Goal: Task Accomplishment & Management: Manage account settings

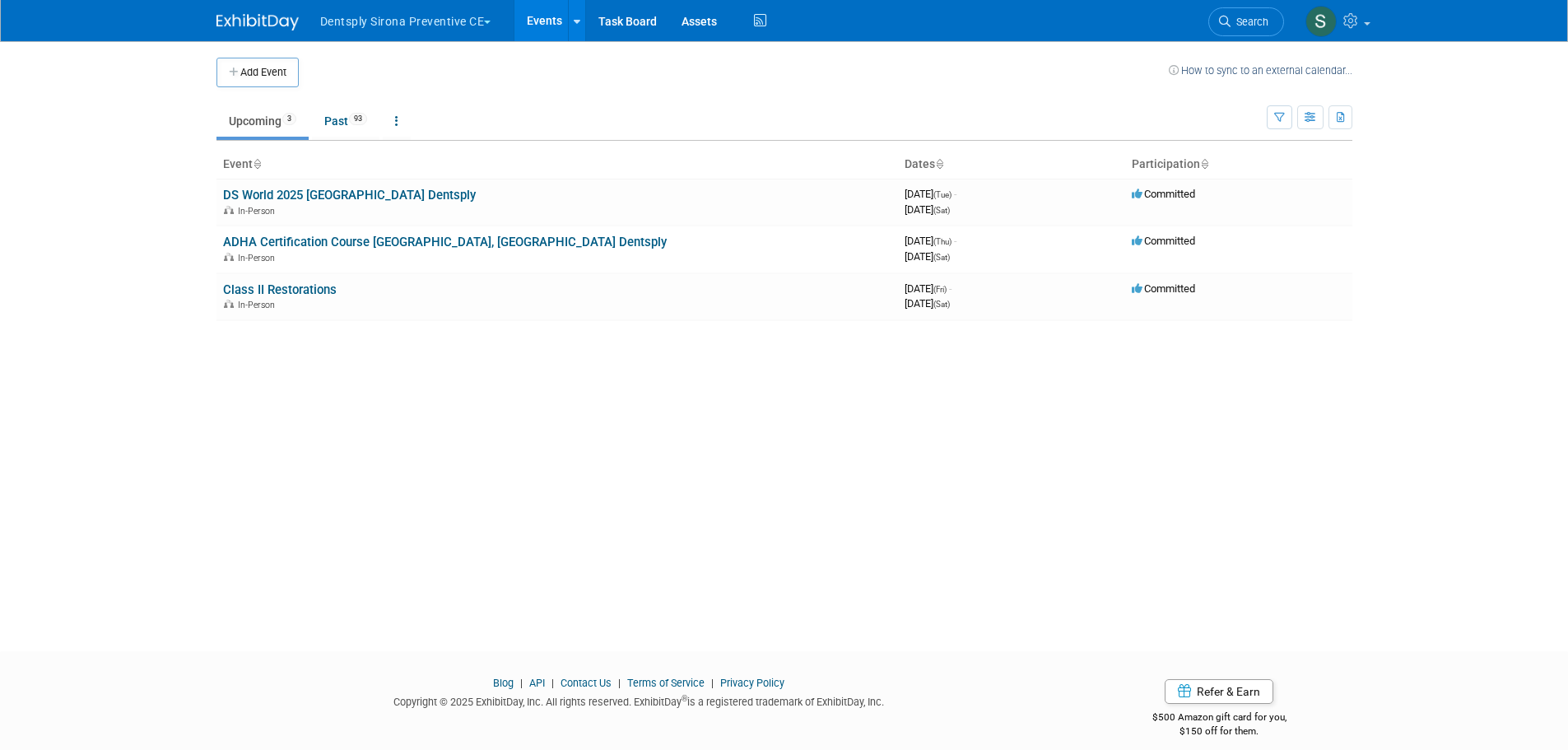
click at [420, 25] on button "Dentsply Sirona Preventive CE" at bounding box center [415, 18] width 194 height 36
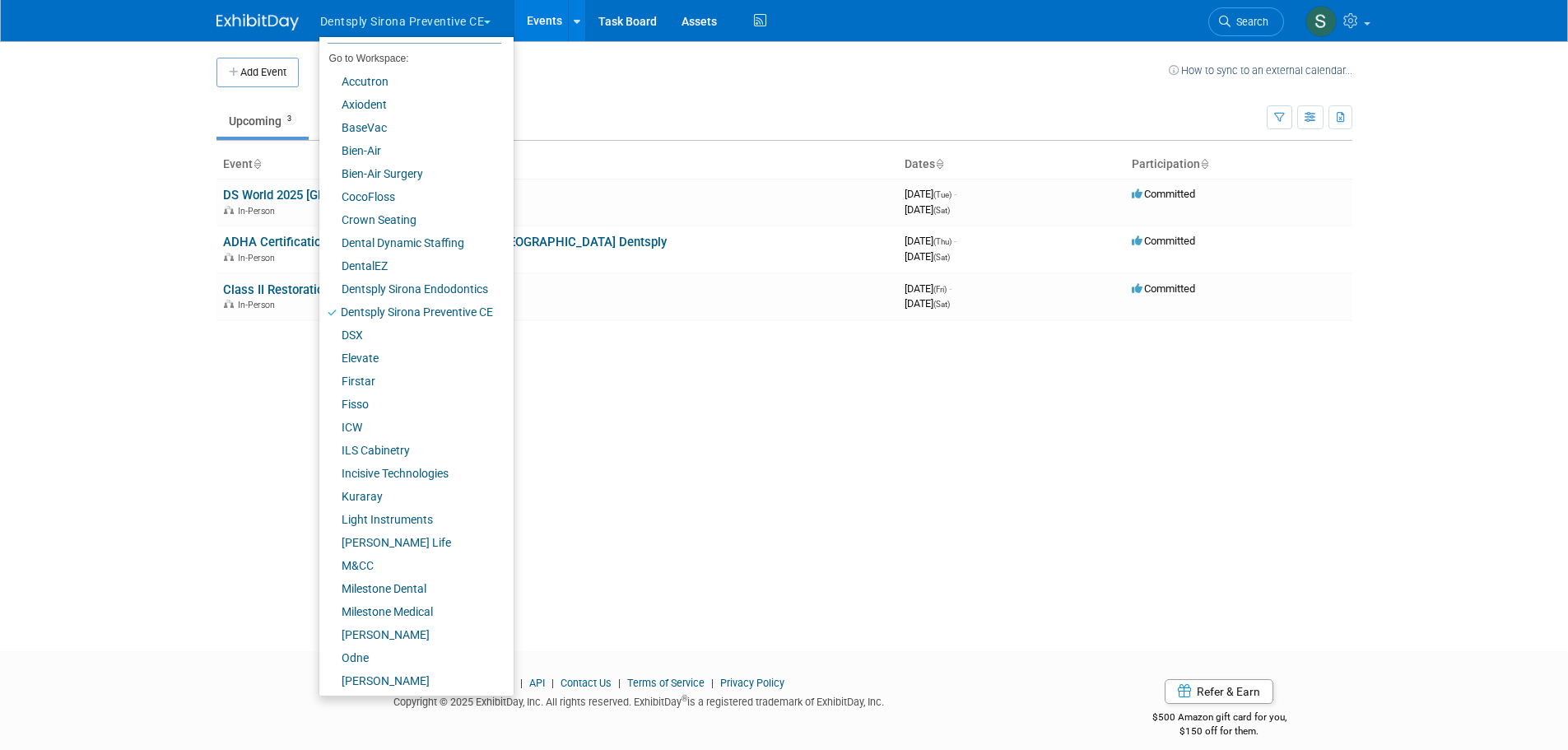
scroll to position [115, 0]
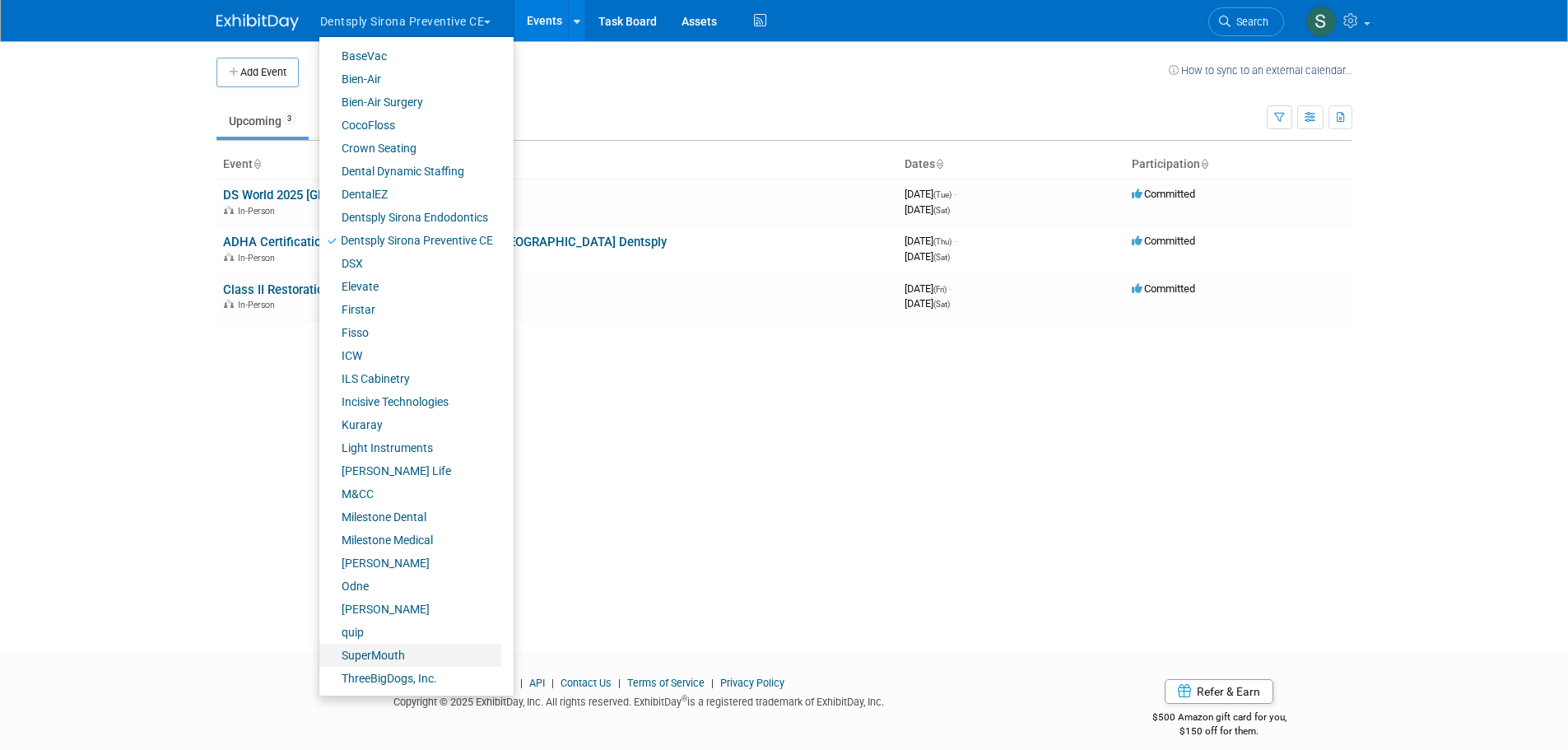
click at [411, 653] on link "SuperMouth" at bounding box center [410, 655] width 182 height 23
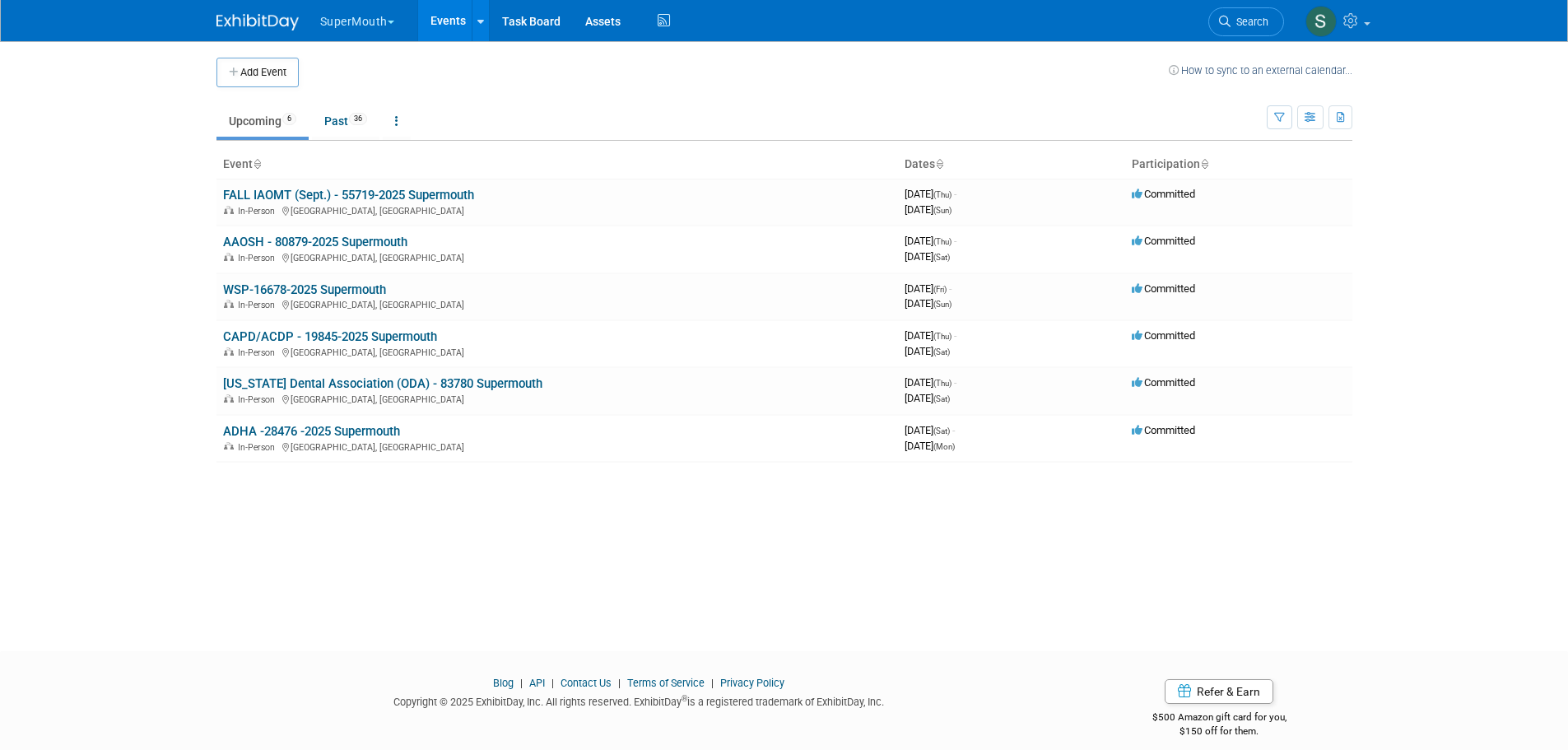
click at [314, 290] on link "WSP-16678-2025 Supermouth" at bounding box center [304, 290] width 163 height 15
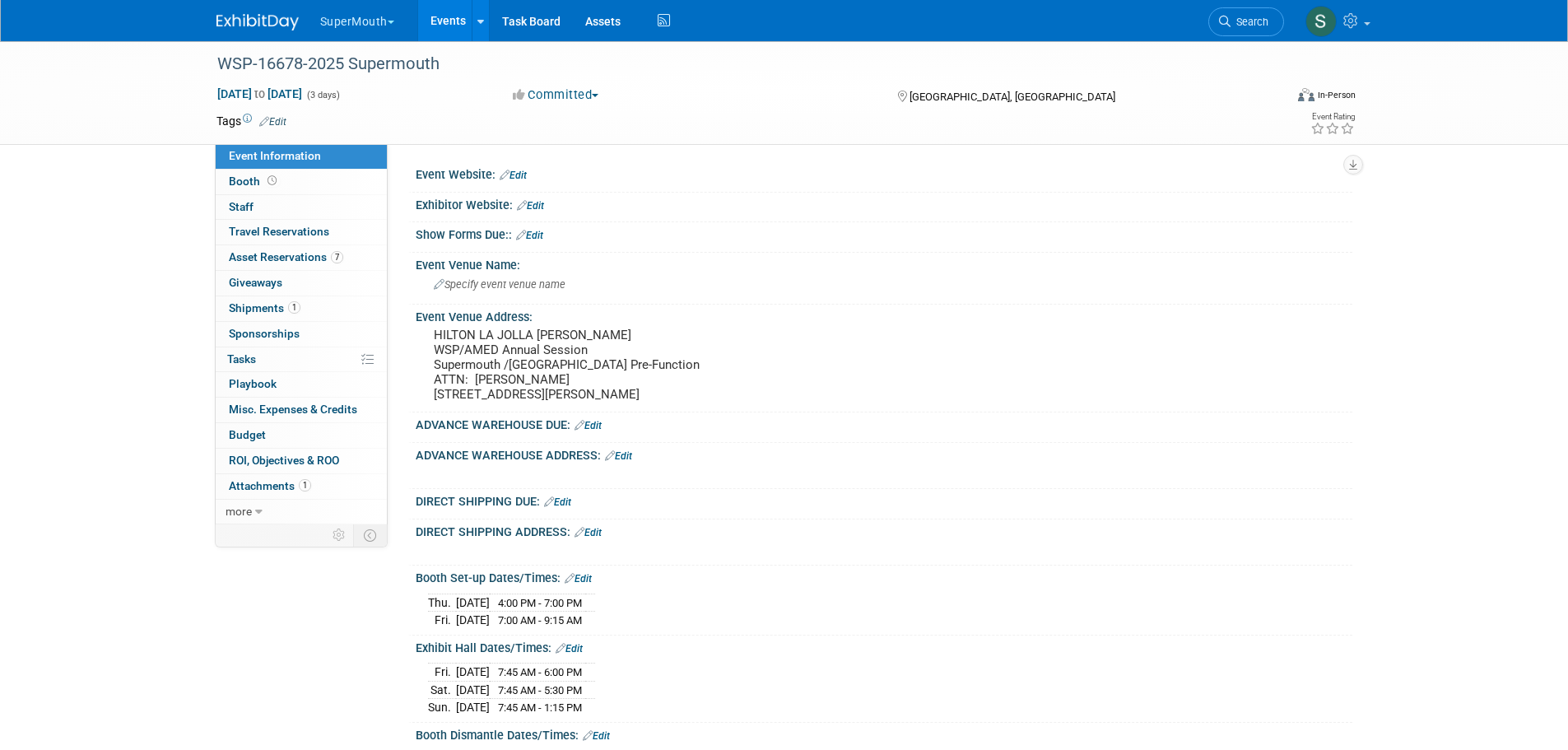
click at [303, 260] on span "Asset Reservations 7" at bounding box center [286, 256] width 115 height 13
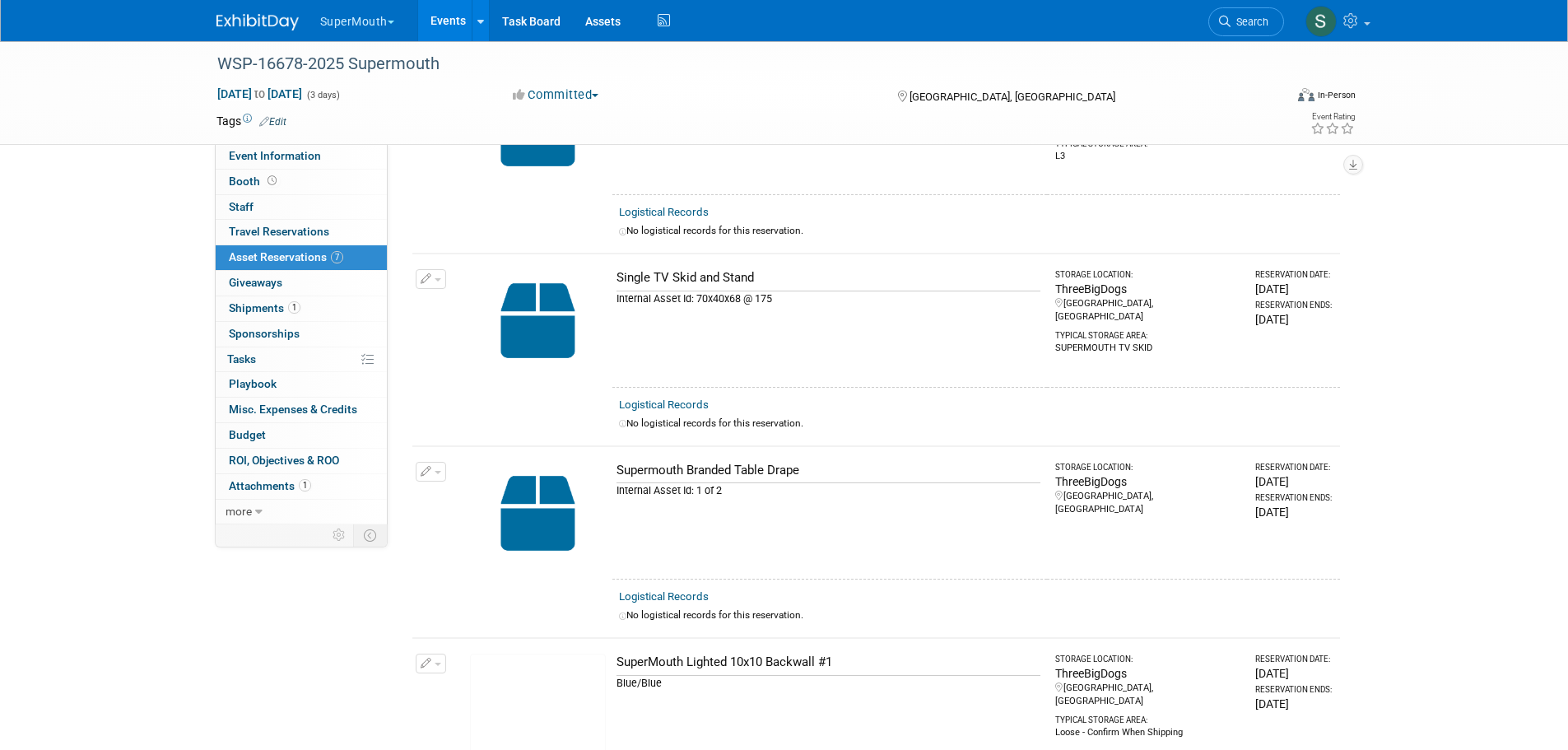
scroll to position [768, 0]
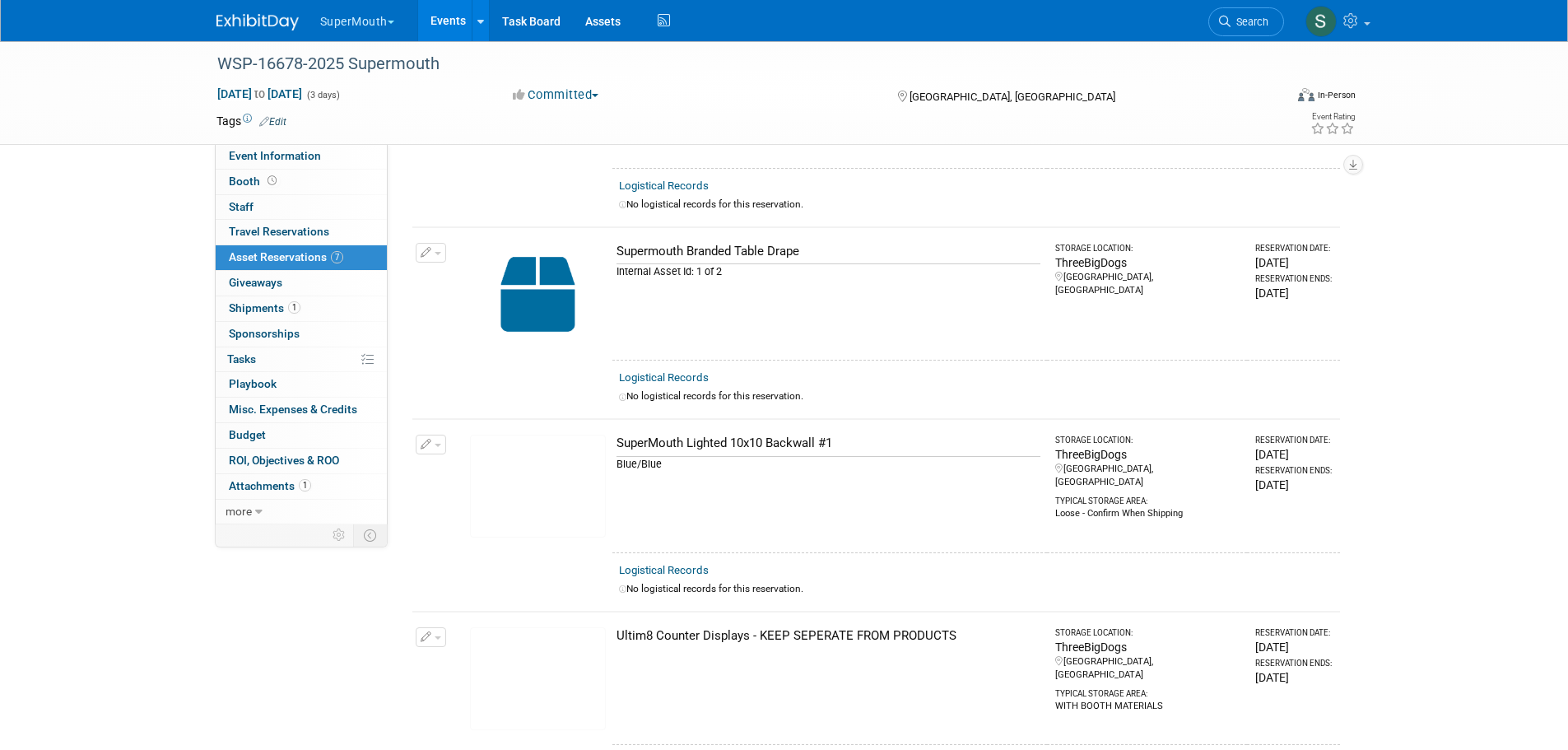
click at [436, 446] on button "button" at bounding box center [431, 445] width 31 height 20
click at [494, 461] on button "Change Reservation" at bounding box center [494, 471] width 139 height 22
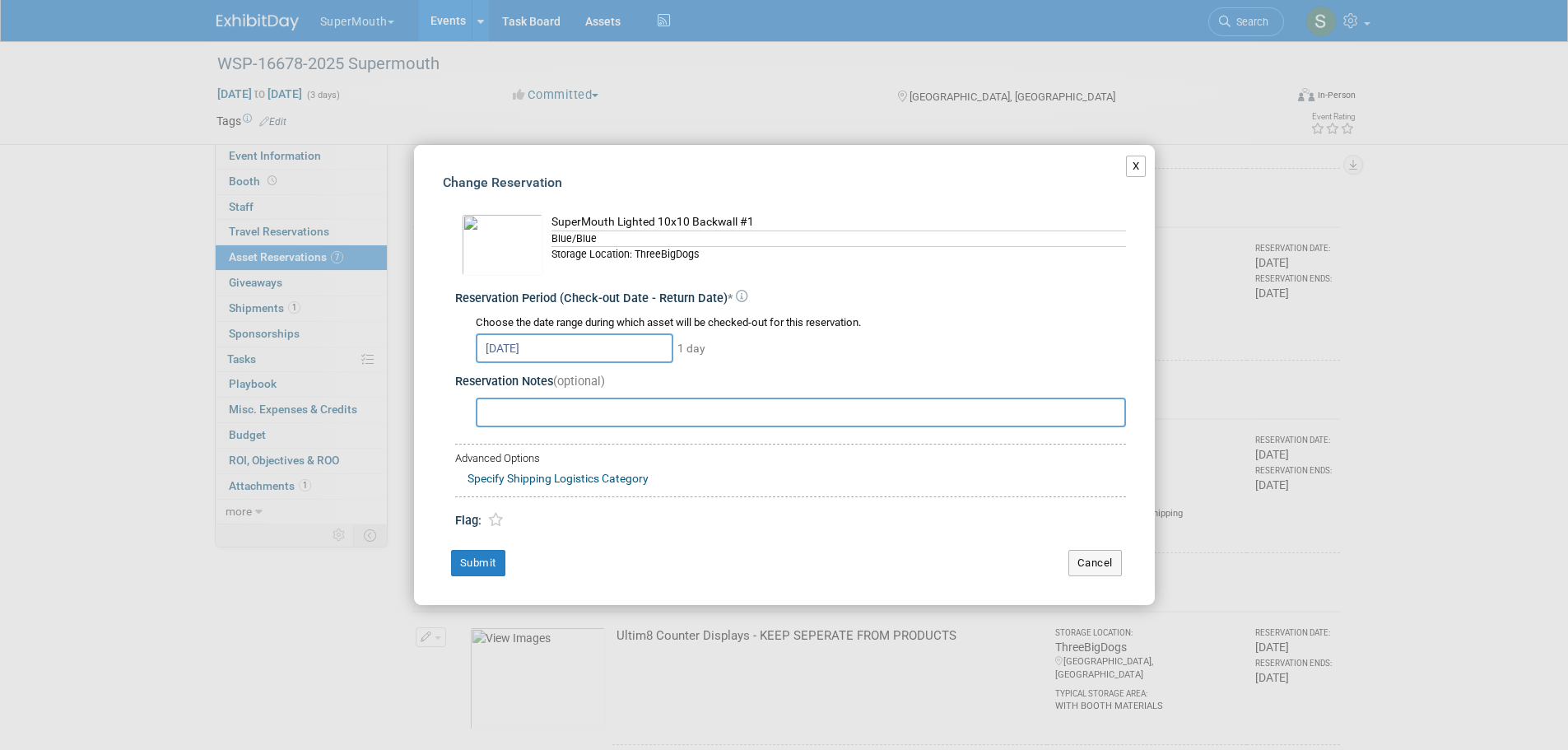
click at [1139, 163] on button "X" at bounding box center [1136, 166] width 21 height 22
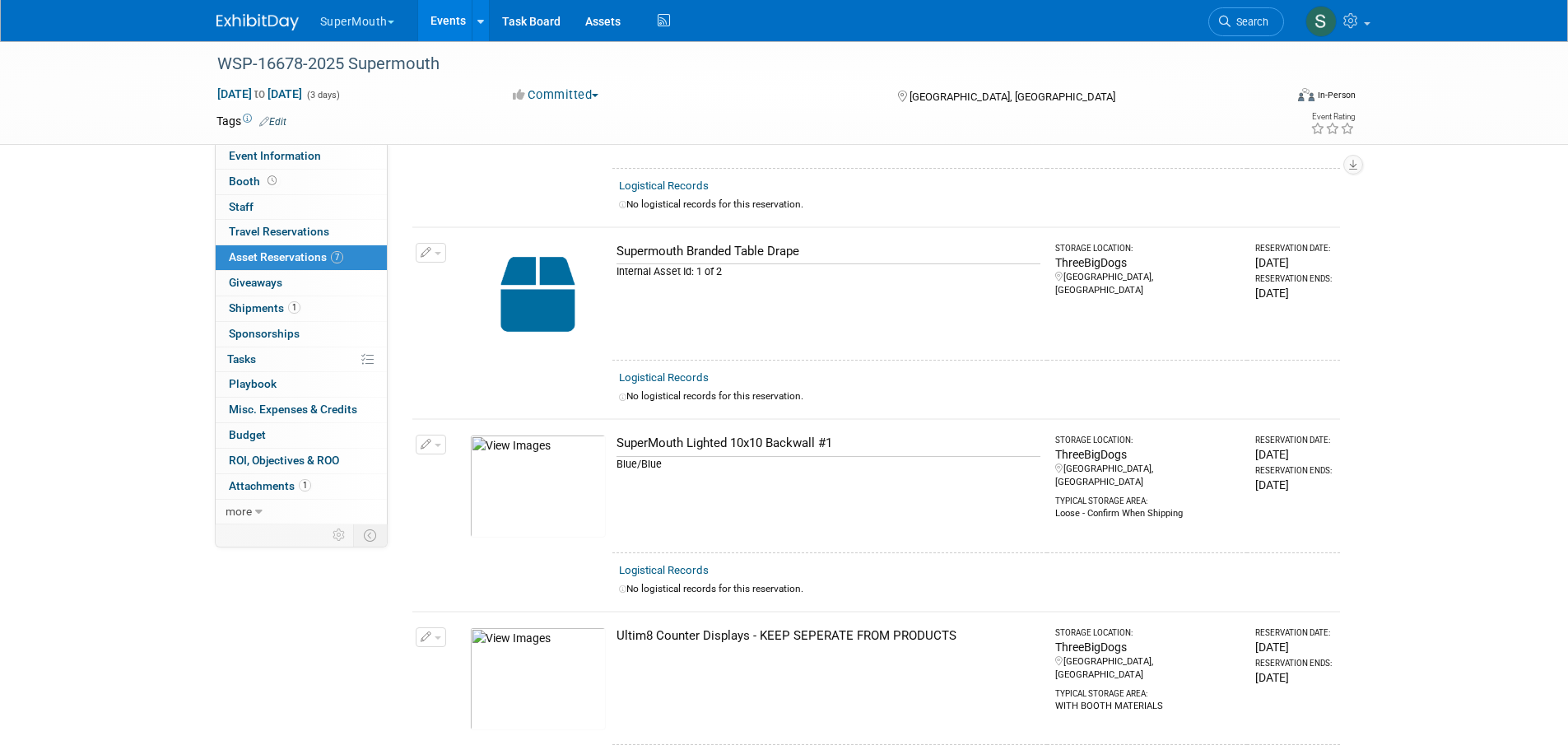
click at [429, 440] on icon "button" at bounding box center [426, 445] width 12 height 11
click at [458, 518] on span "Cancel Reservation" at bounding box center [501, 522] width 105 height 13
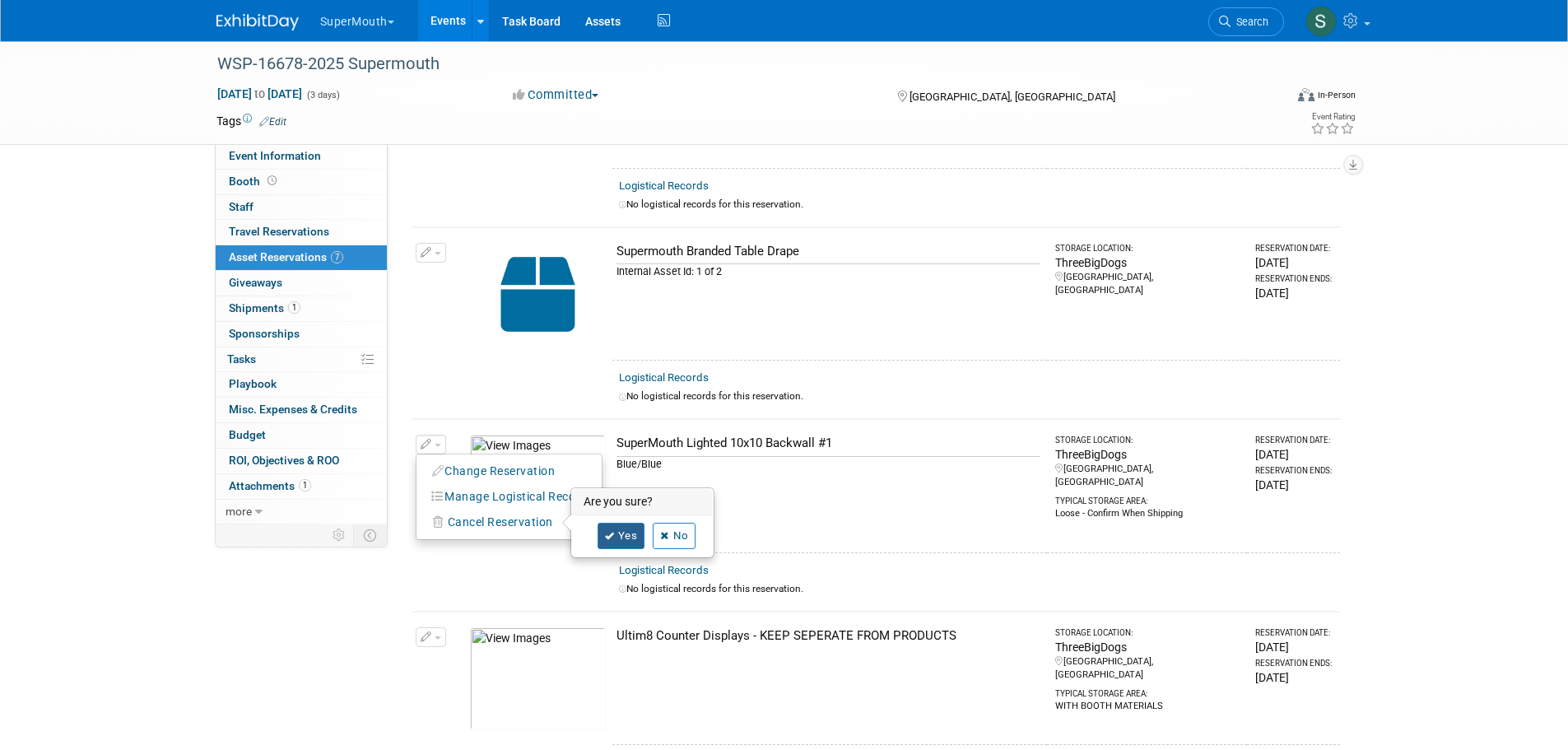
click at [618, 532] on link "Yes" at bounding box center [622, 535] width 48 height 26
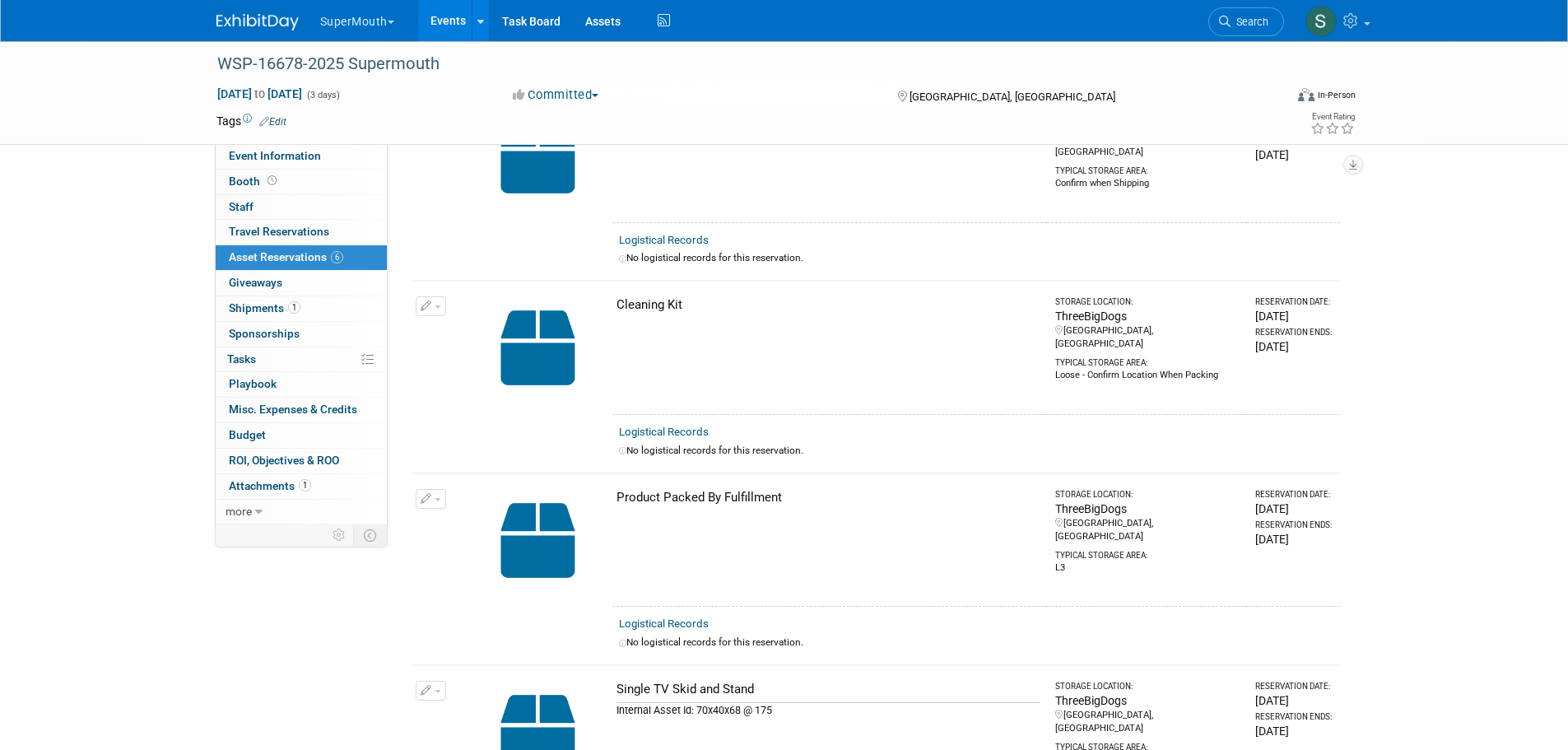
scroll to position [0, 0]
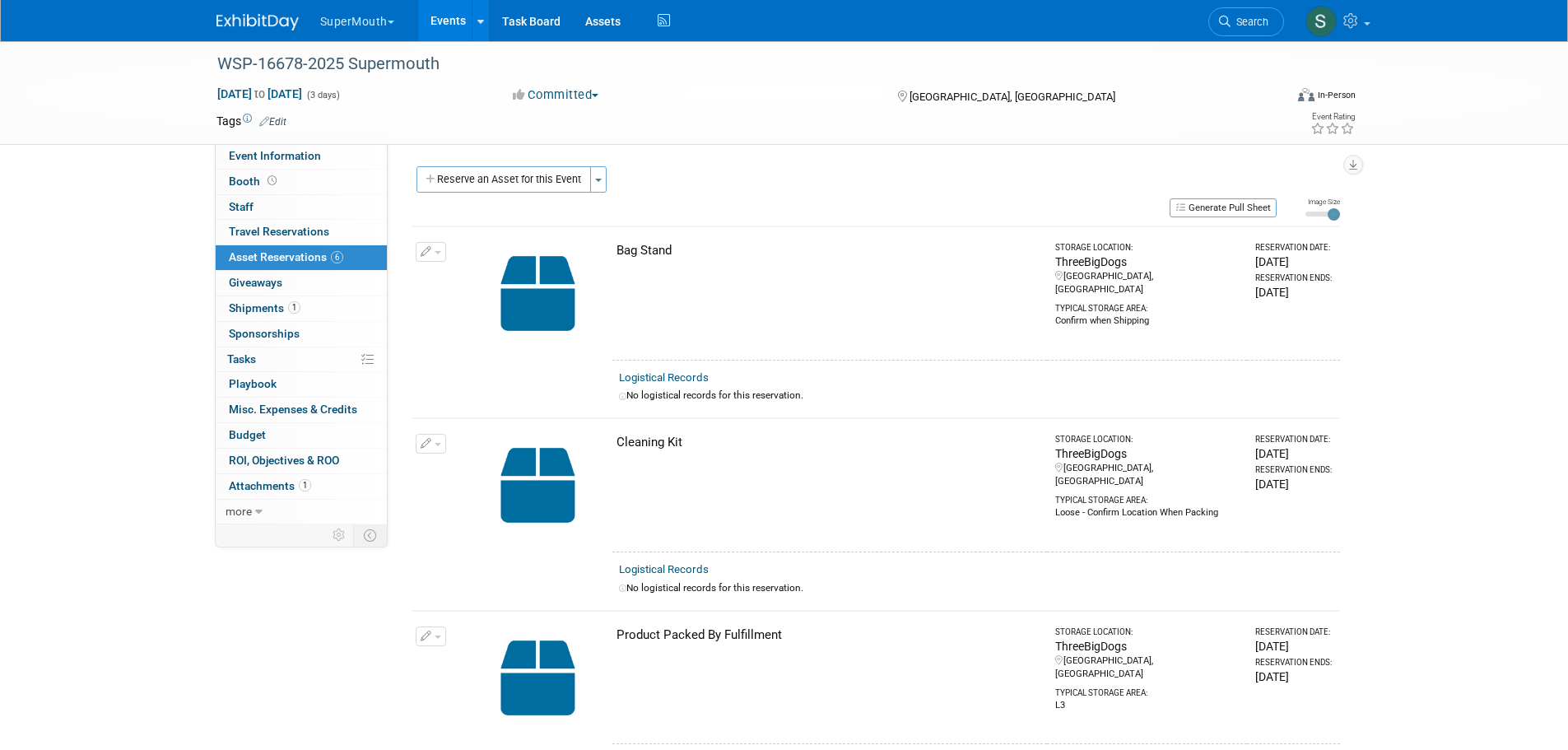
click at [598, 181] on span "button" at bounding box center [598, 181] width 6 height 4
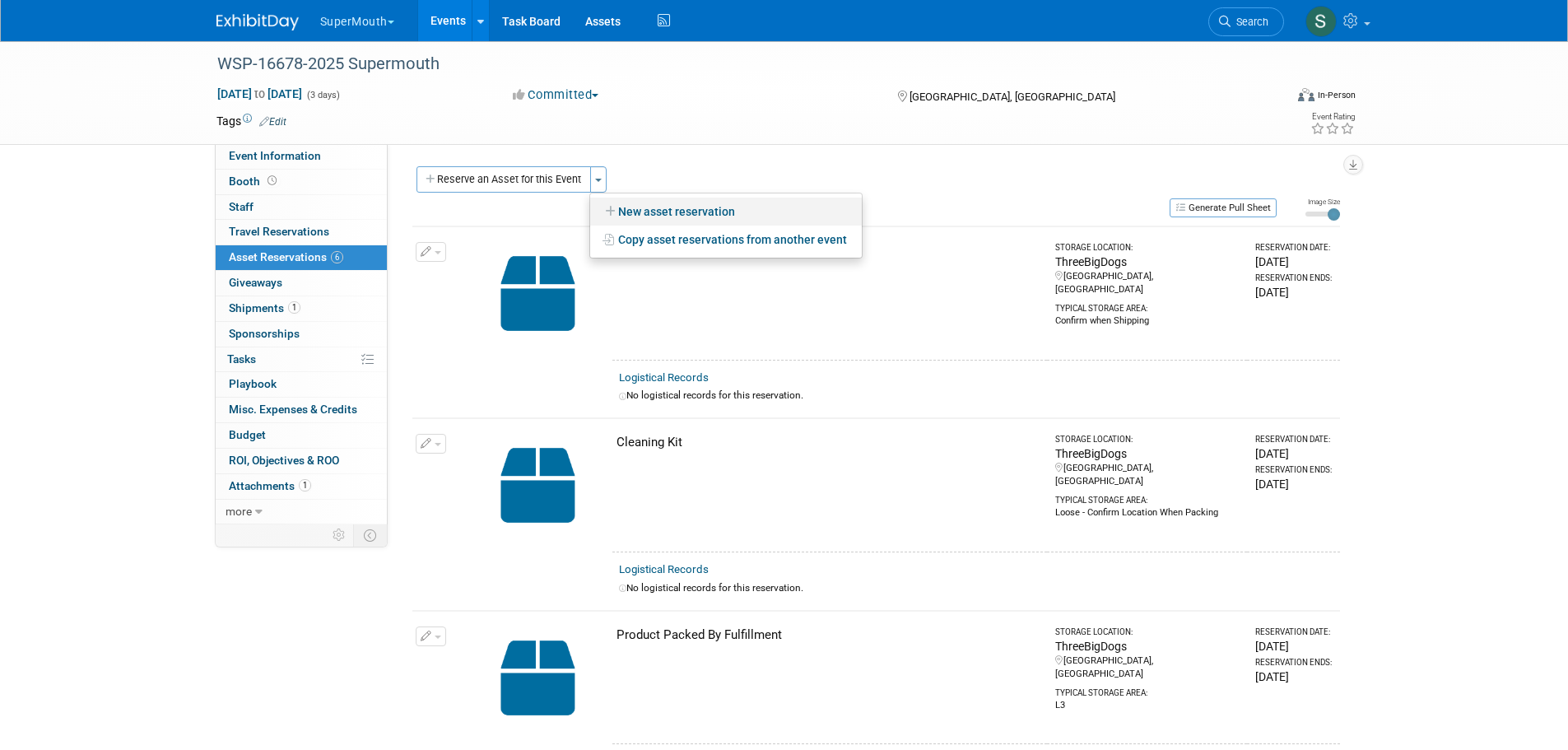
click at [624, 206] on link "New asset reservation" at bounding box center [725, 211] width 272 height 28
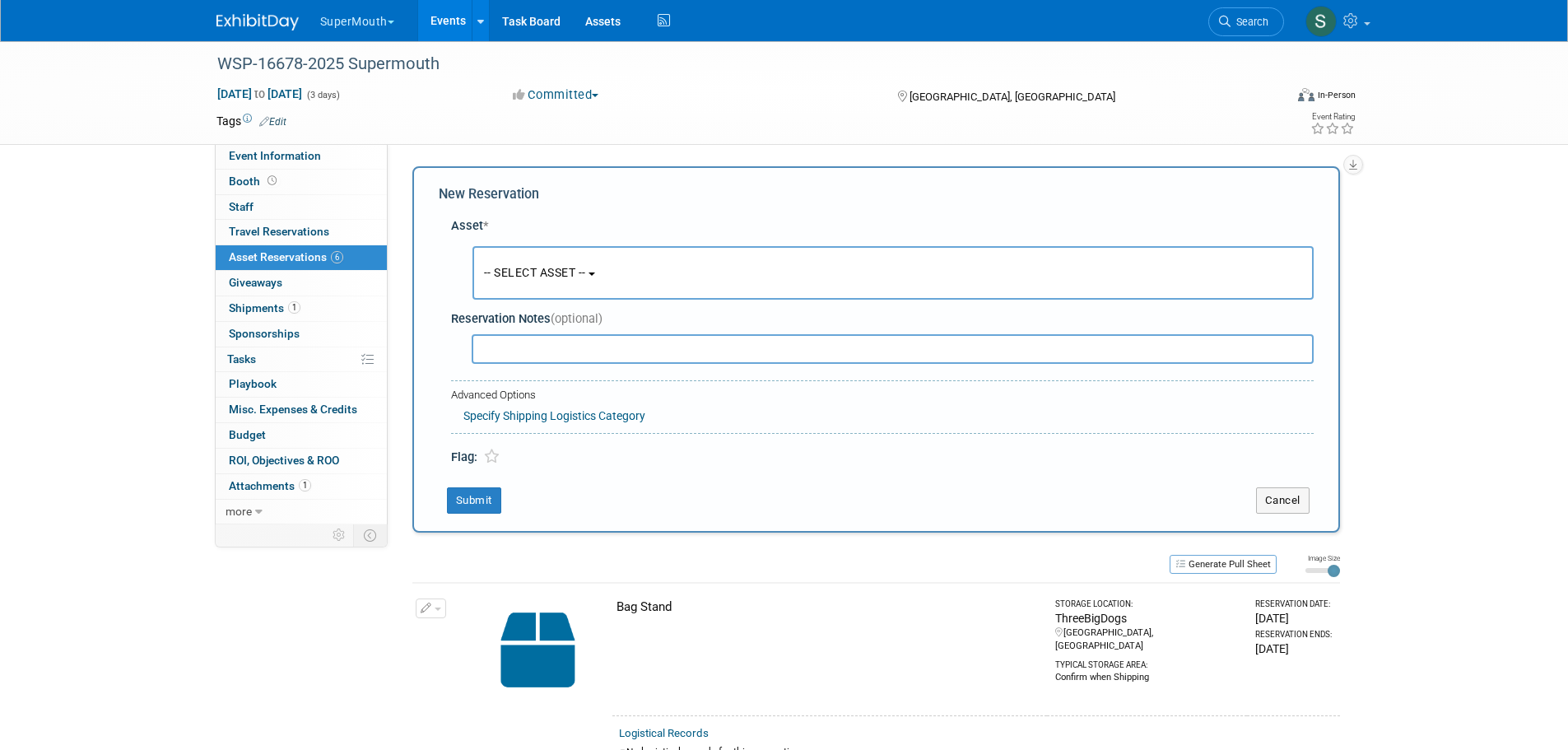
scroll to position [15, 0]
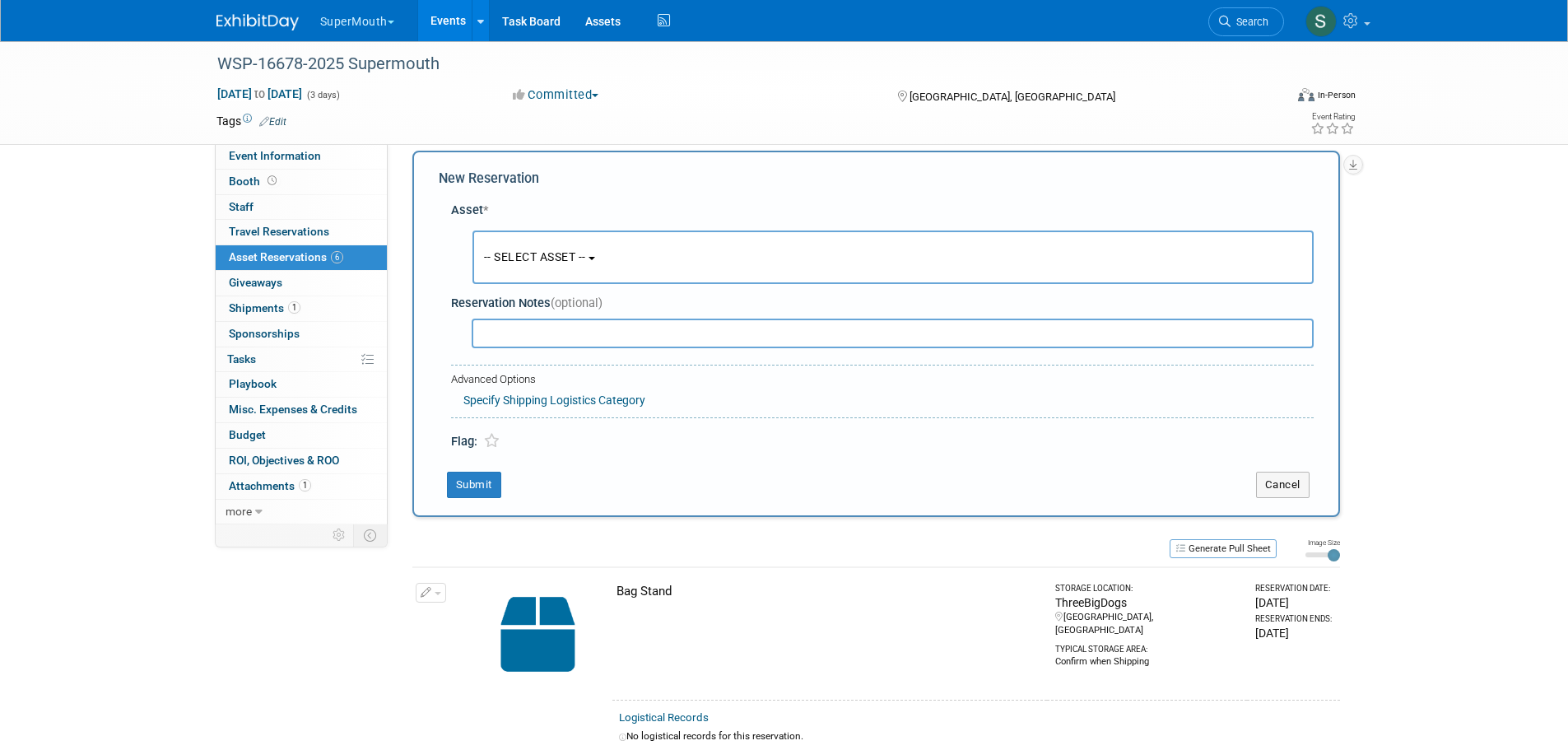
click at [579, 250] on span "-- SELECT ASSET --" at bounding box center [535, 256] width 102 height 13
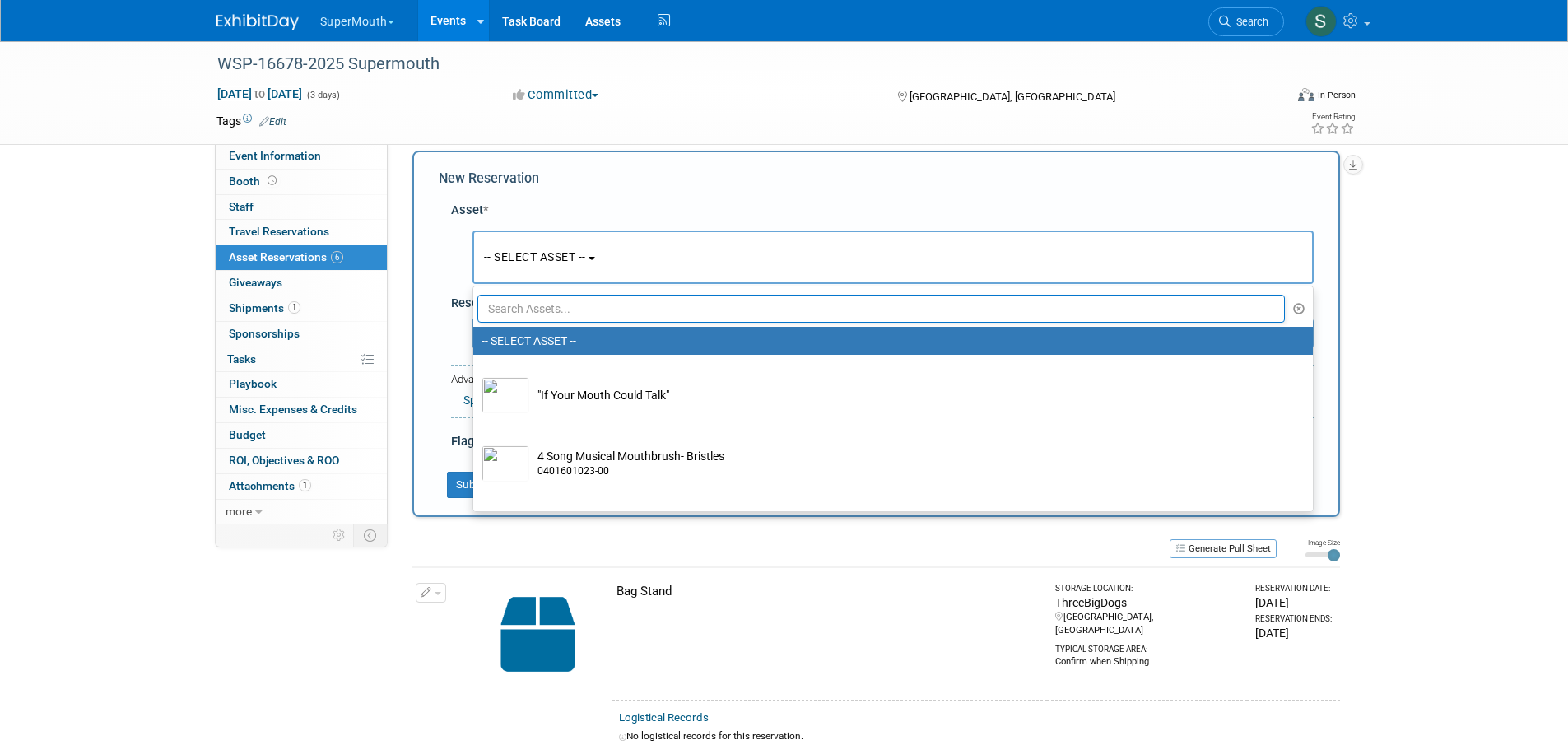
click at [631, 308] on input "text" at bounding box center [881, 308] width 808 height 28
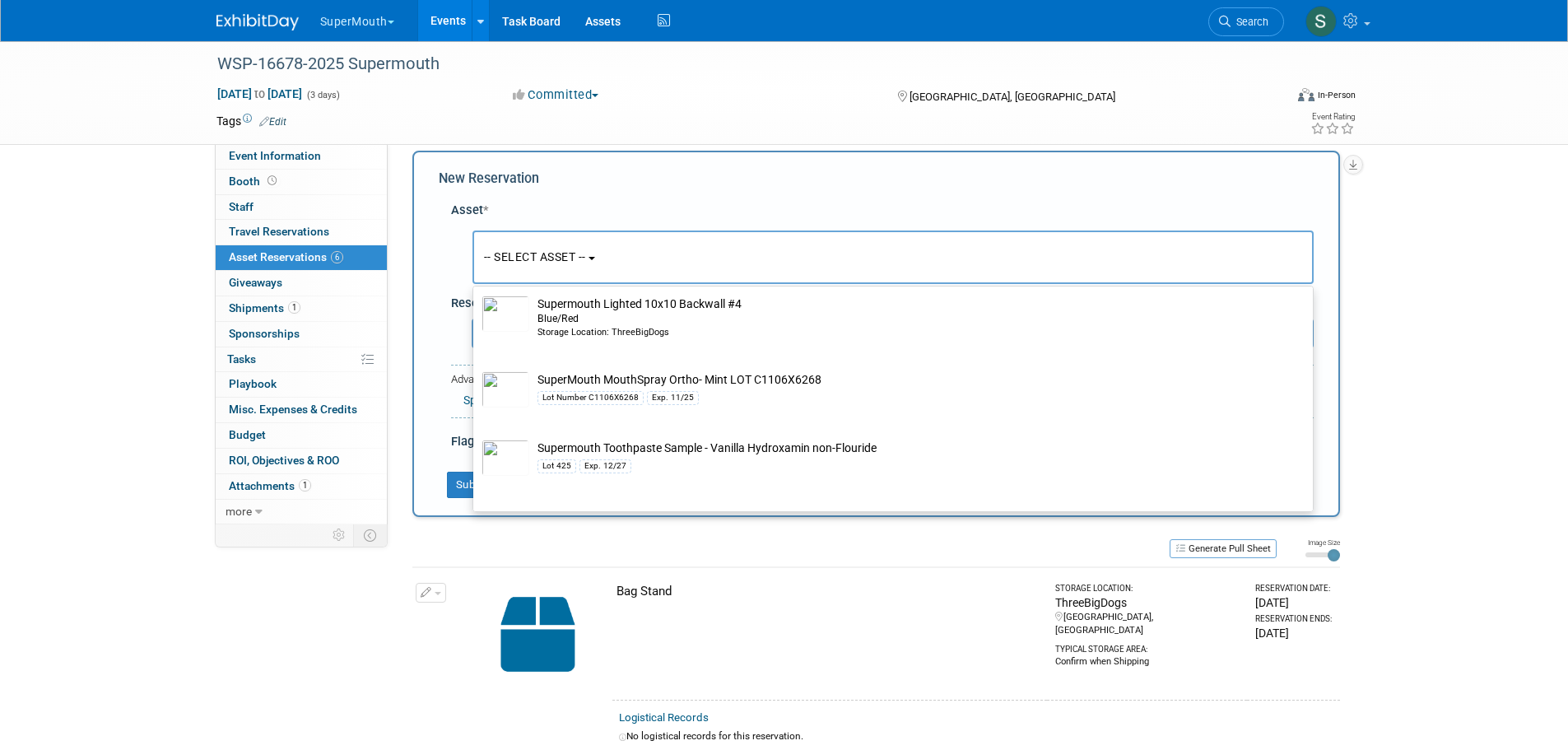
scroll to position [12160, 0]
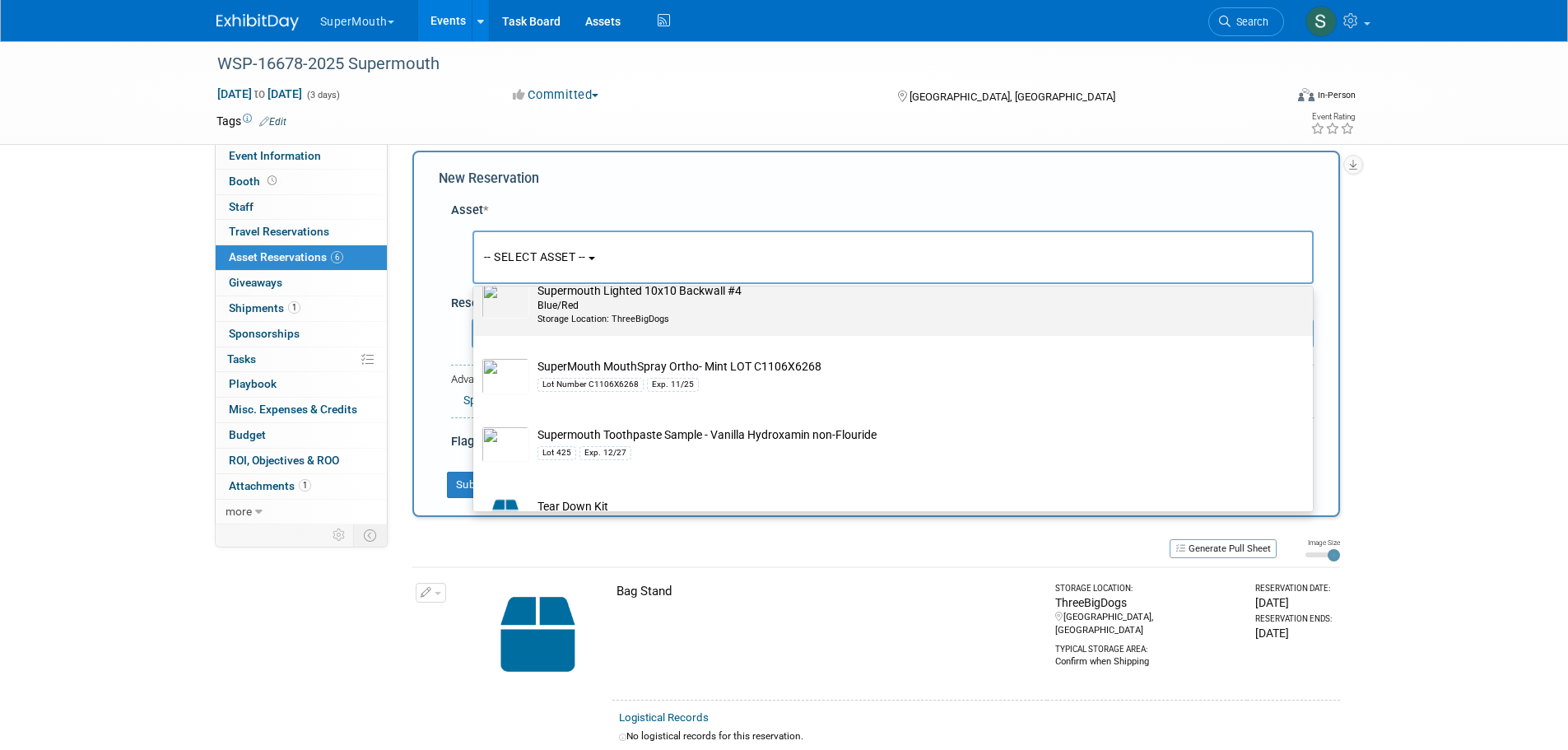
click at [791, 326] on td "Supermouth Lighted 10x10 Backwall #4 Blue/Red Storage Location: ThreeBigDogs" at bounding box center [904, 305] width 751 height 44
click at [476, 280] on input "Supermouth Lighted 10x10 Backwall #4 Blue/Red Storage Location: ThreeBigDogs" at bounding box center [471, 275] width 11 height 11
select select "10717683"
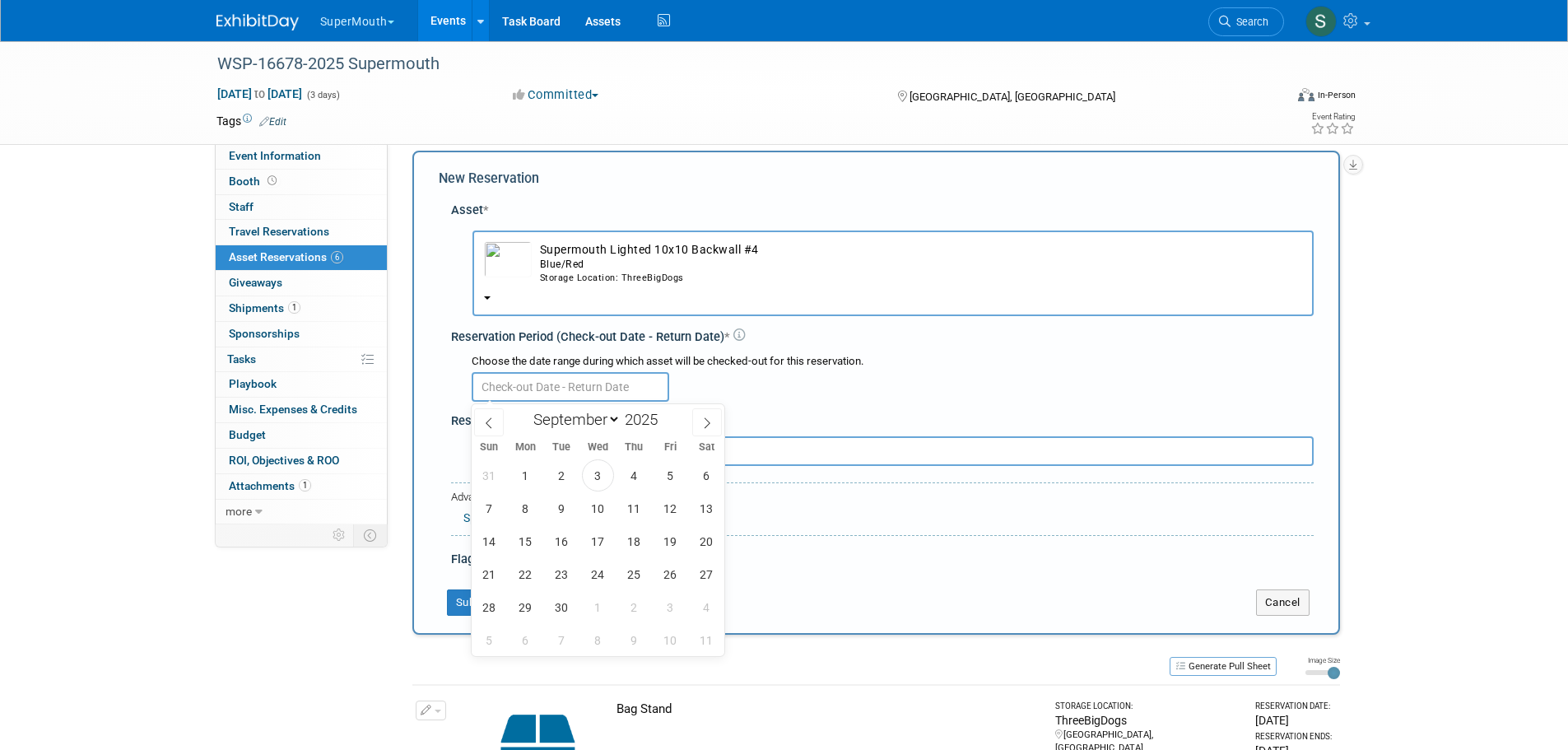
click at [528, 378] on input "text" at bounding box center [570, 386] width 197 height 30
click at [592, 477] on span "3" at bounding box center [597, 475] width 32 height 32
type input "[DATE]"
click at [592, 477] on span "3" at bounding box center [597, 475] width 32 height 32
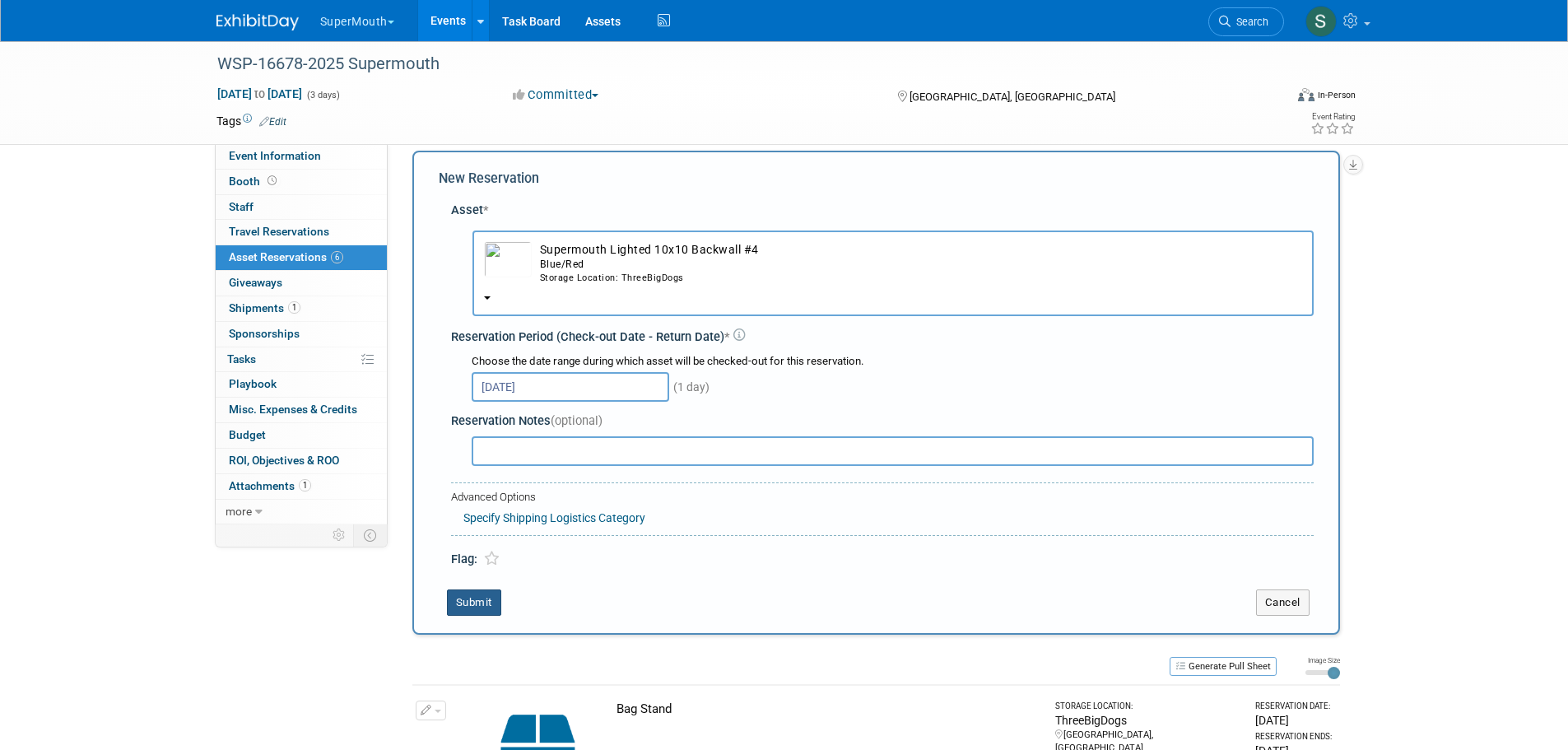
click at [458, 600] on button "Submit" at bounding box center [474, 603] width 55 height 26
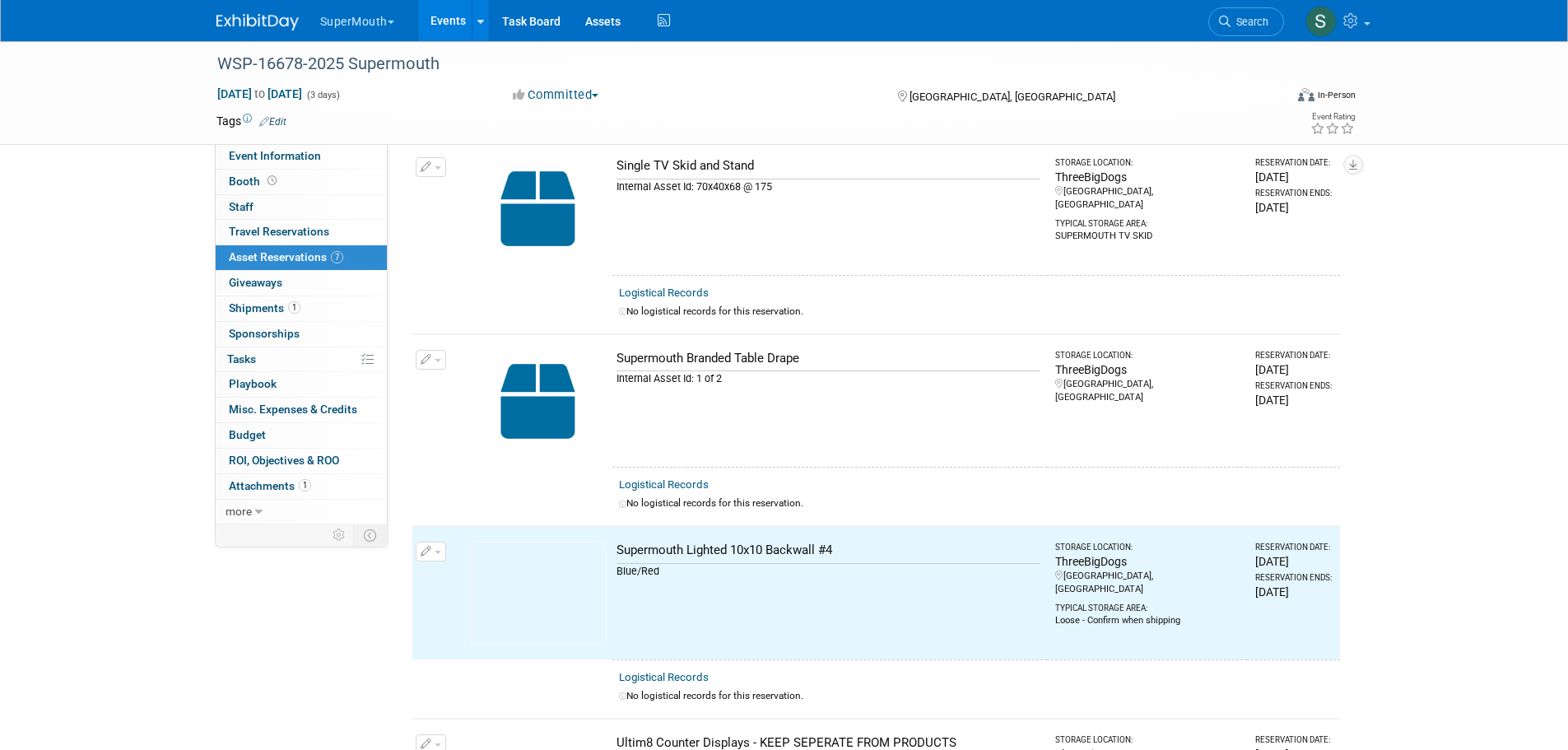
scroll to position [511, 0]
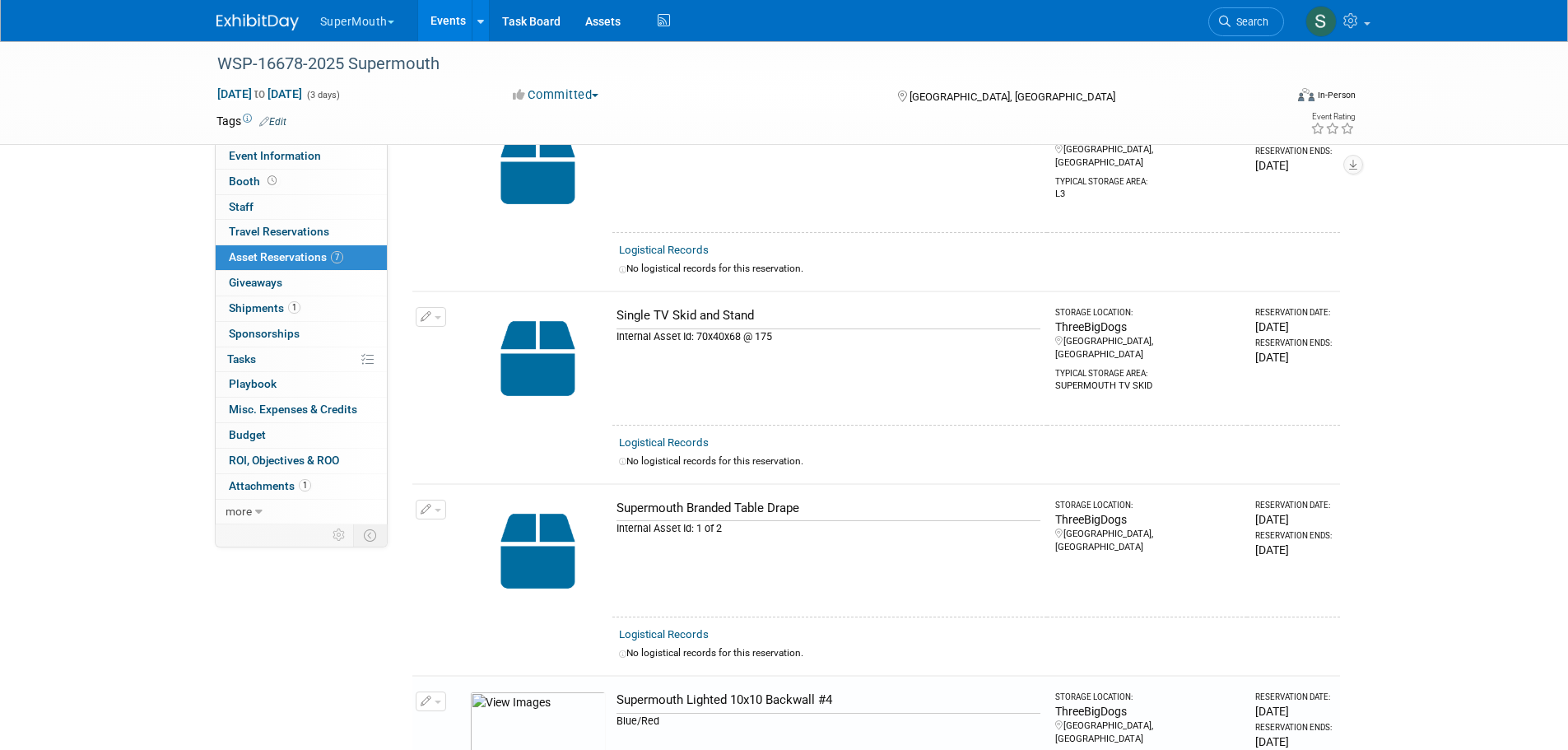
click at [288, 149] on span "Event Information" at bounding box center [275, 155] width 92 height 13
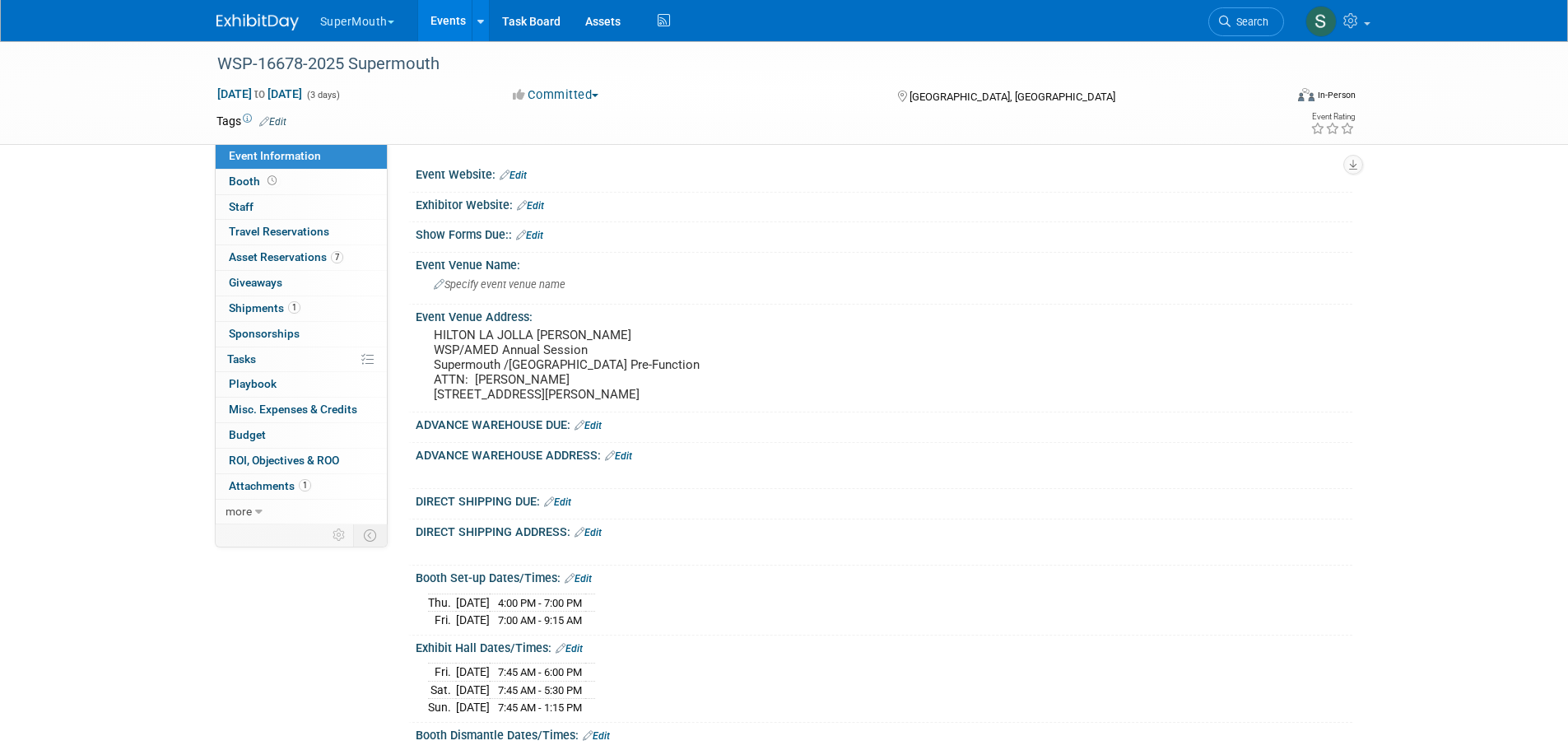
click at [502, 355] on pre "HILTON LA JOLLA [PERSON_NAME] WSP/AMED Annual Session Supermouth /[GEOGRAPHIC_D…" at bounding box center [610, 365] width 354 height 75
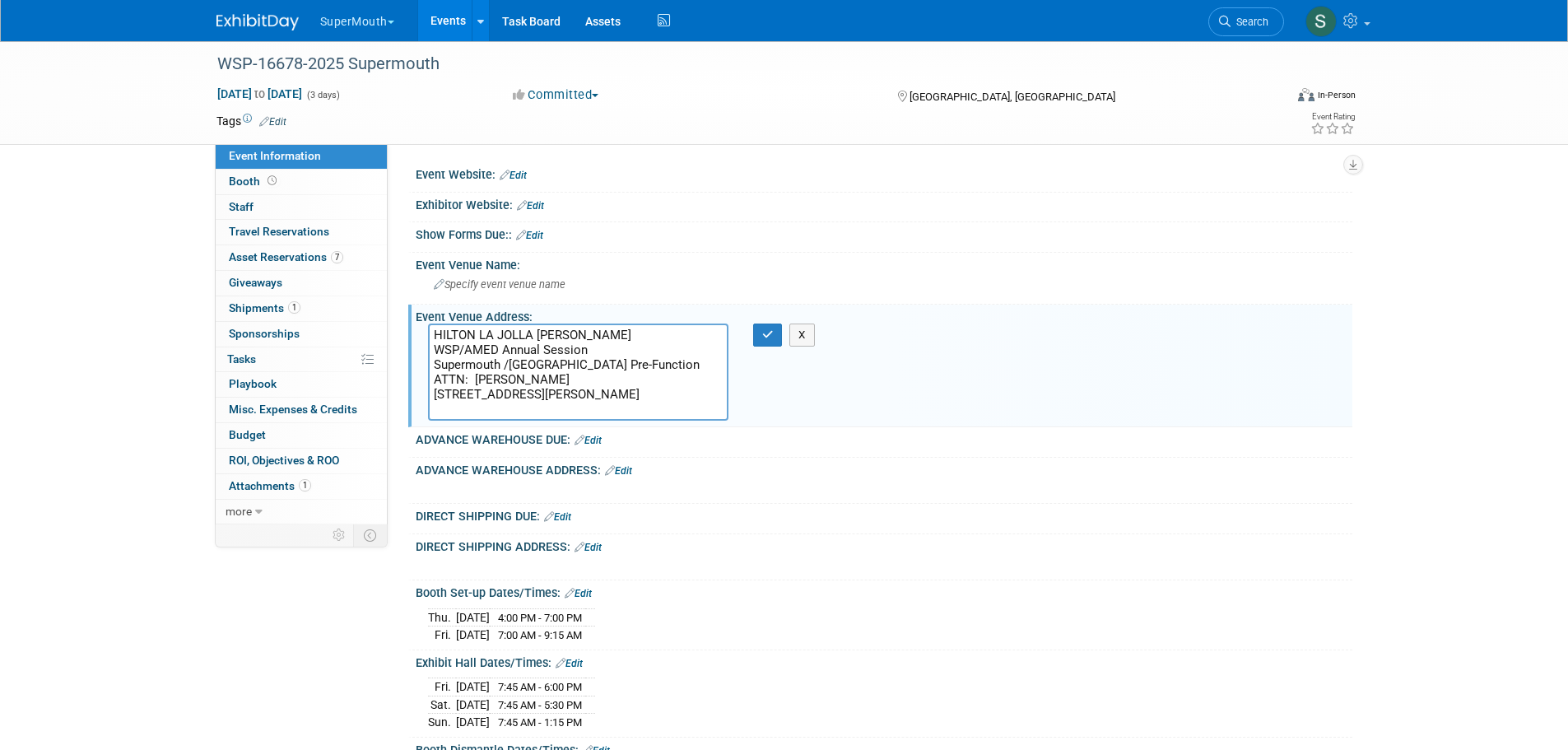
drag, startPoint x: 553, startPoint y: 412, endPoint x: 414, endPoint y: 322, distance: 165.6
click at [414, 322] on div "Event Venue Address: HILTON LA JOLLA [PERSON_NAME] WSP/AMED Annual Session Supe…" at bounding box center [880, 365] width 944 height 123
click at [765, 336] on icon "button" at bounding box center [768, 335] width 12 height 11
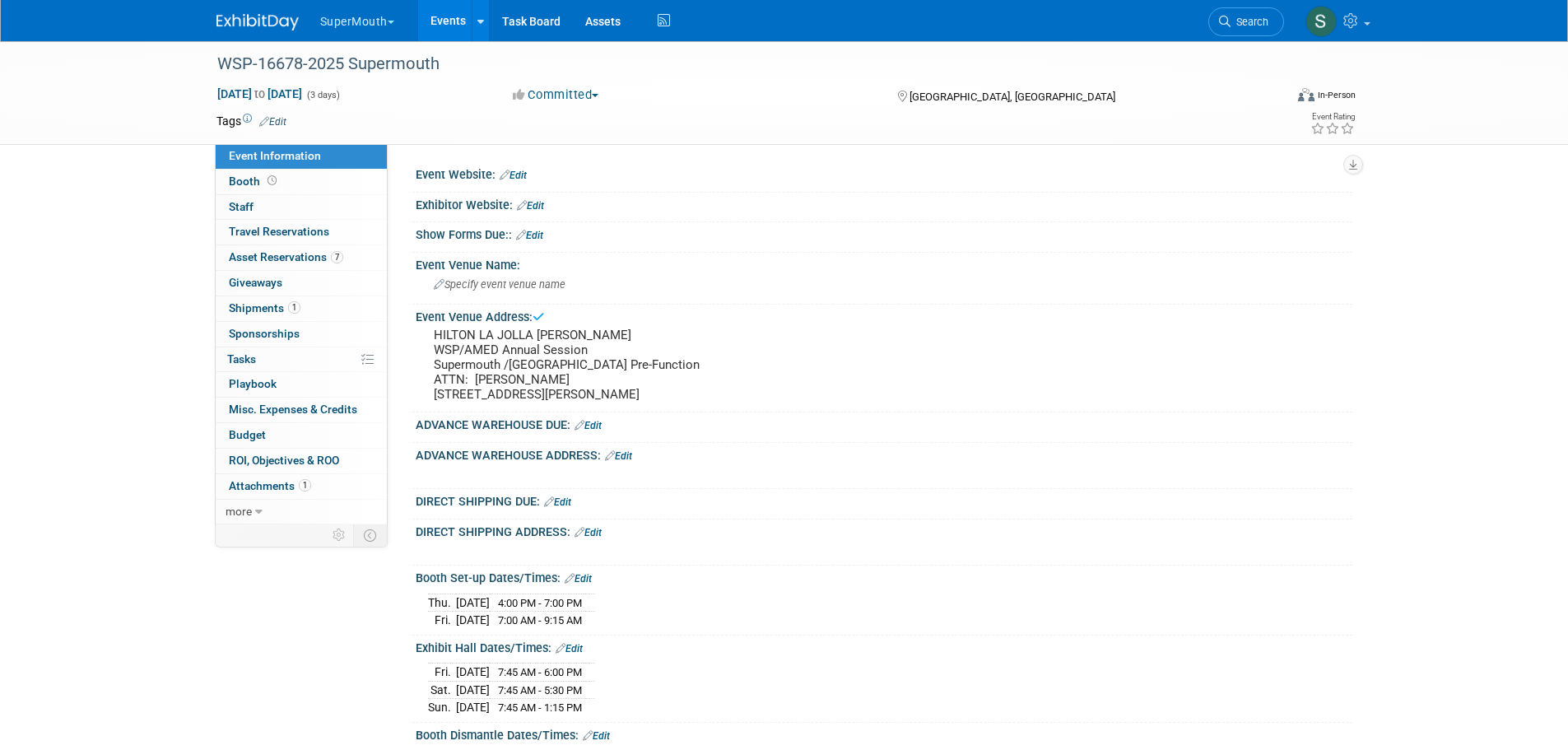
click at [284, 260] on span "Asset Reservations 7" at bounding box center [286, 256] width 115 height 13
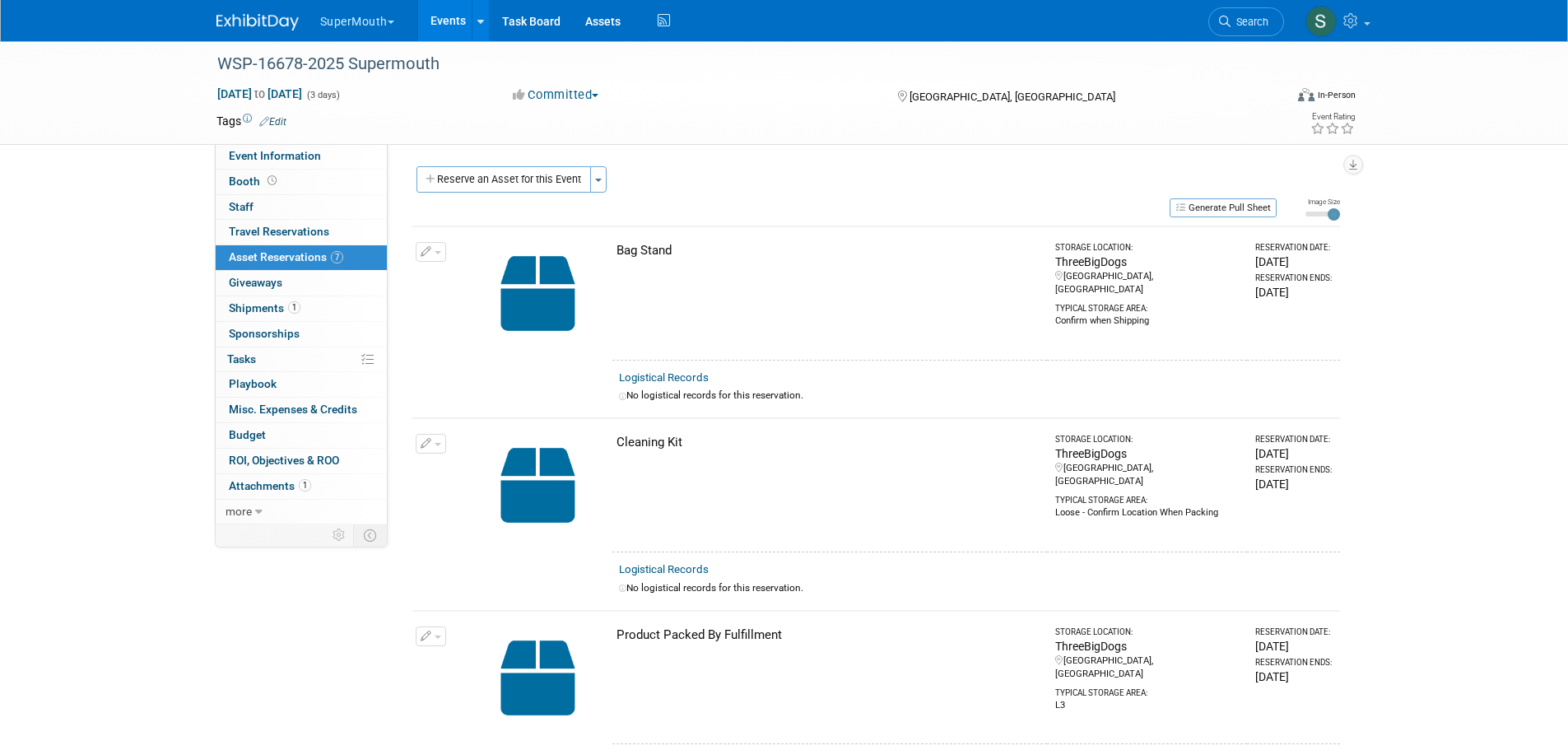
click at [1235, 204] on button "Generate Pull Sheet" at bounding box center [1223, 207] width 107 height 19
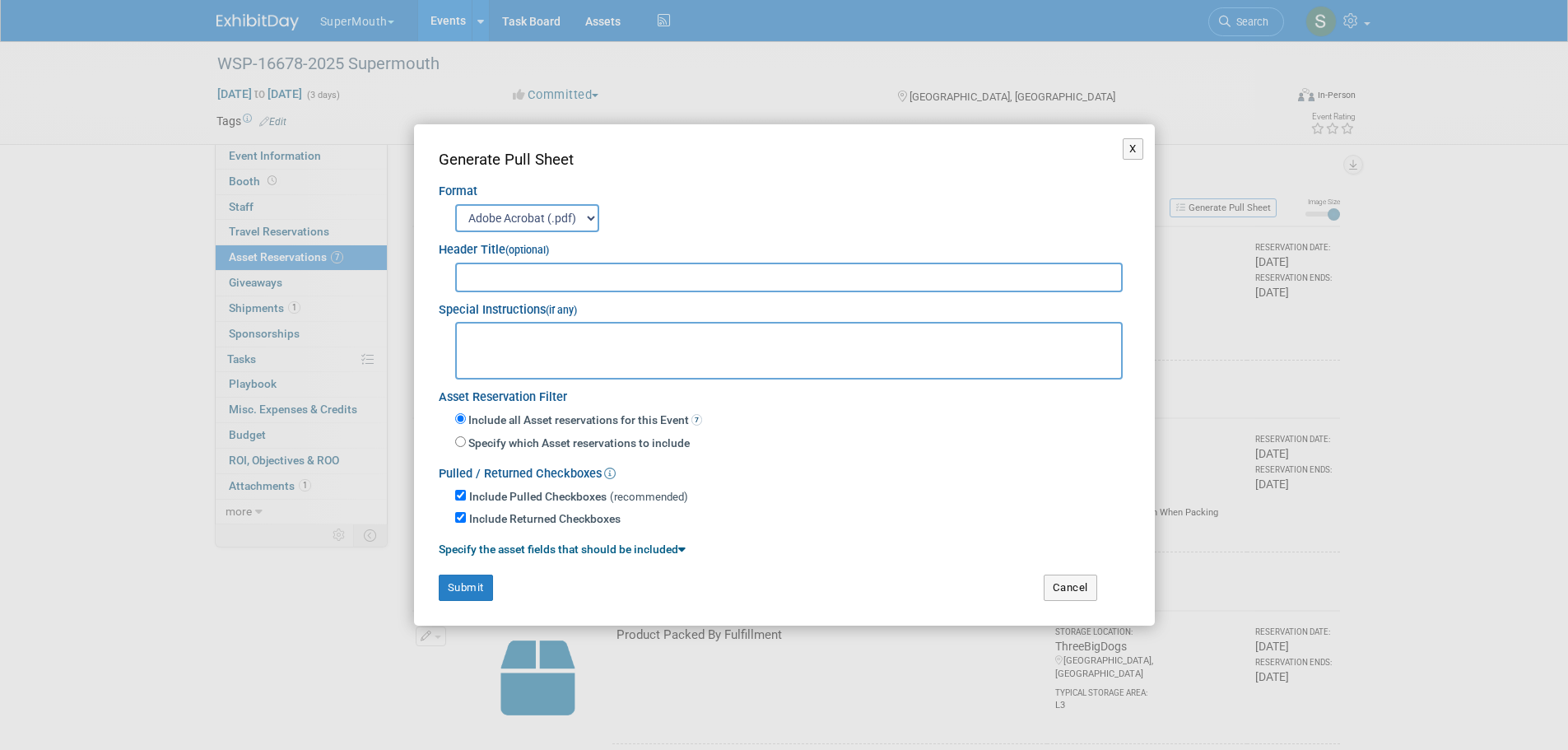
click at [474, 278] on input "text" at bounding box center [789, 277] width 668 height 30
type input "Supermouth WSP - 16678 - 2025"
click at [494, 340] on textarea at bounding box center [789, 350] width 668 height 57
paste textarea "HILTON LA JOLLA [PERSON_NAME] WSP/AMED Annual Session Supermouth /[GEOGRAPHIC_D…"
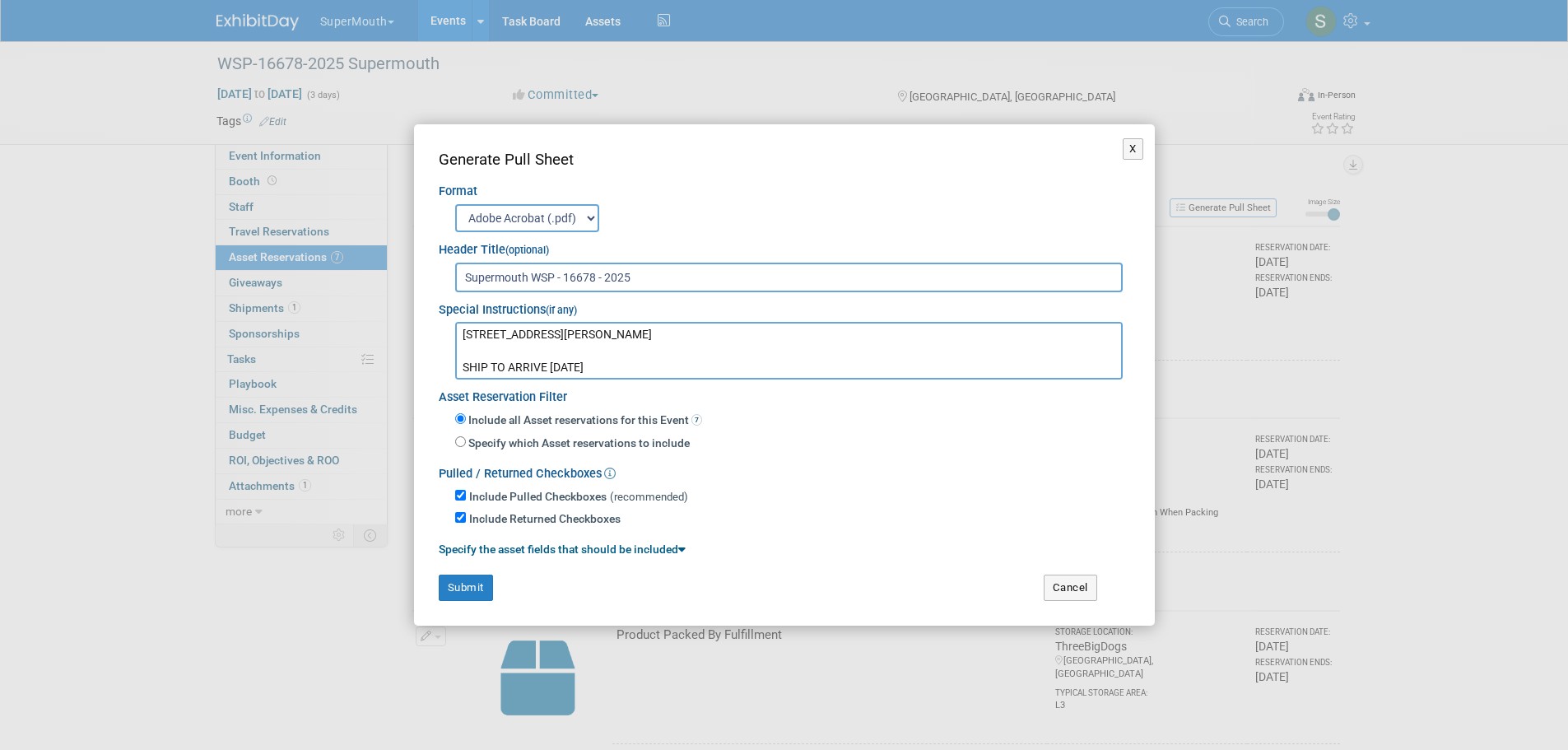
type textarea "HILTON LA JOLLA [PERSON_NAME] WSP/AMED Annual Session Supermouth /[GEOGRAPHIC_D…"
click at [458, 591] on button "Submit" at bounding box center [466, 587] width 55 height 26
